Goal: Task Accomplishment & Management: Use online tool/utility

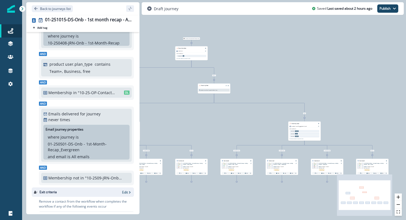
scroll to position [162, 0]
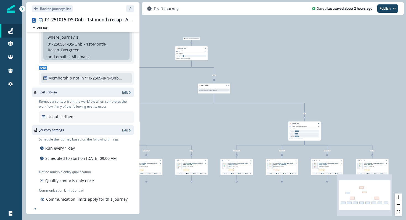
drag, startPoint x: 63, startPoint y: 152, endPoint x: 89, endPoint y: 157, distance: 26.7
click at [89, 157] on p "Scheduled to start on [DATE] 09:00 AM" at bounding box center [81, 158] width 72 height 6
click at [387, 9] on button "Publish" at bounding box center [387, 8] width 21 height 8
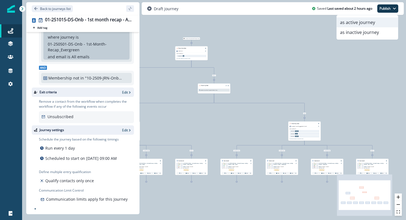
click at [379, 23] on button "as active journey" at bounding box center [367, 22] width 61 height 10
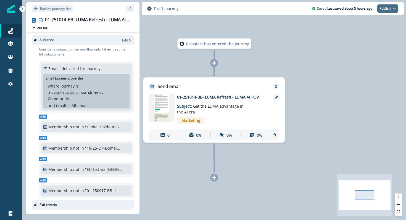
click at [390, 9] on button "Publish" at bounding box center [387, 8] width 21 height 8
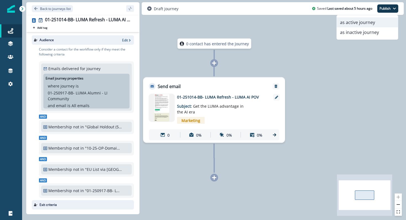
click at [368, 22] on button "as active journey" at bounding box center [367, 22] width 61 height 10
